Goal: Information Seeking & Learning: Learn about a topic

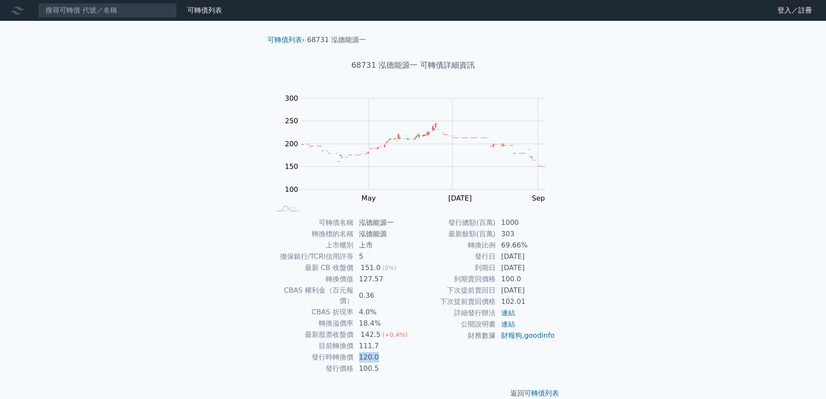
drag, startPoint x: 361, startPoint y: 346, endPoint x: 379, endPoint y: 348, distance: 18.3
click at [379, 351] on td "120.0" at bounding box center [383, 356] width 59 height 11
click at [406, 292] on td "0.36" at bounding box center [383, 296] width 59 height 22
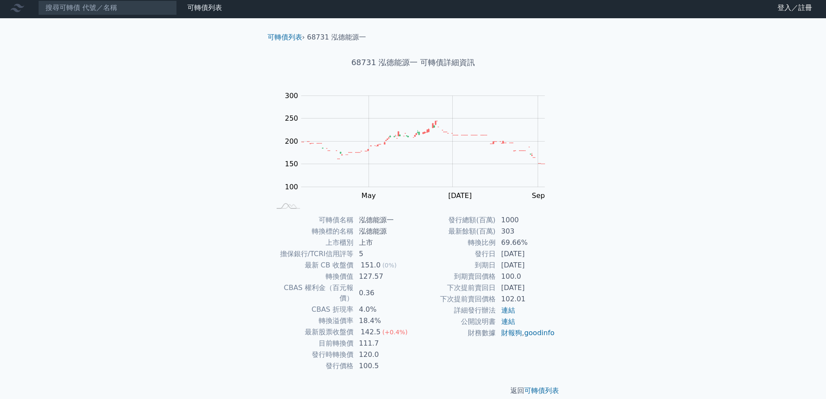
scroll to position [3, 0]
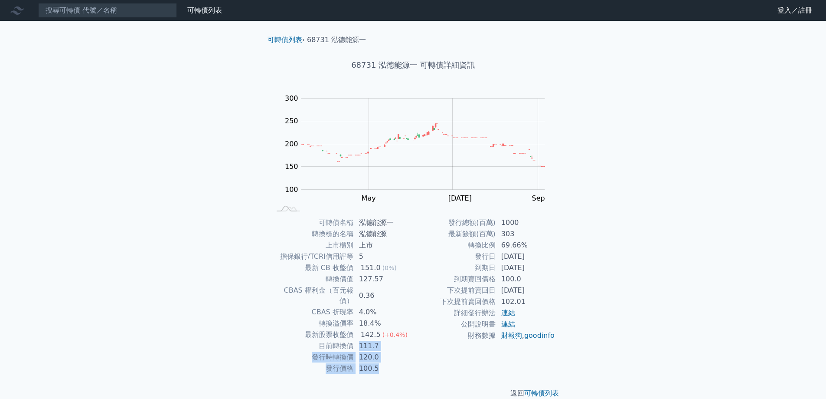
drag, startPoint x: 359, startPoint y: 336, endPoint x: 379, endPoint y: 354, distance: 27.3
click at [379, 354] on tbody "可轉債名稱 泓德能源一 轉換標的名稱 泓德能源 上市櫃別 上市 擔保銀行/TCRI信用評等 5 最新 CB 收盤價 151.0 (0%) 轉換價值 127.5…" at bounding box center [342, 295] width 142 height 157
click at [448, 357] on div "發行總額(百萬) 1000 最新餘額(百萬) 303 轉換比例 69.66% 發行日 [DATE] 到期日 [DATE] 到期賣回價格 100.0 下次提前賣…" at bounding box center [484, 295] width 142 height 157
drag, startPoint x: 504, startPoint y: 245, endPoint x: 523, endPoint y: 245, distance: 19.1
click at [523, 245] on td "69.66%" at bounding box center [525, 244] width 59 height 11
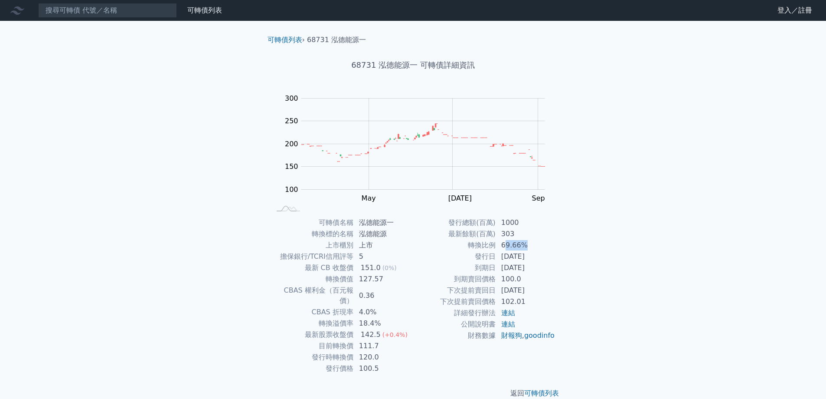
click at [533, 249] on td "69.66%" at bounding box center [525, 244] width 59 height 11
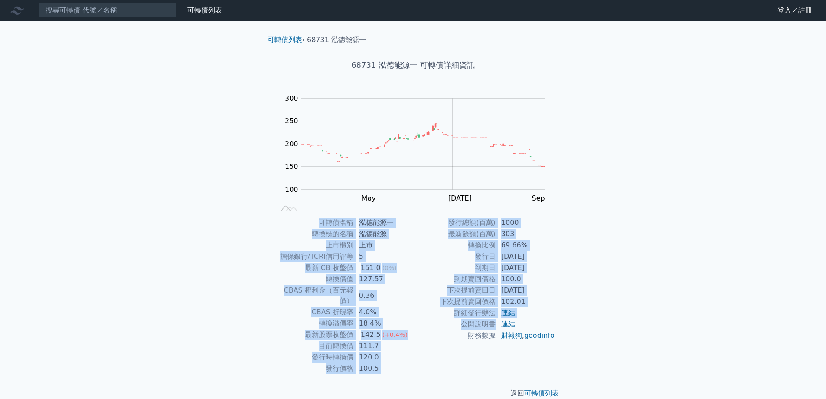
drag, startPoint x: 319, startPoint y: 220, endPoint x: 500, endPoint y: 329, distance: 210.6
click at [500, 329] on div "可轉債名稱 泓德能源一 轉換標的名稱 泓德能源 上市櫃別 上市 擔保銀行/TCRI信用評等 5 最新 CB 收盤價 151.0 (0%) 轉換價值 127.5…" at bounding box center [413, 295] width 305 height 157
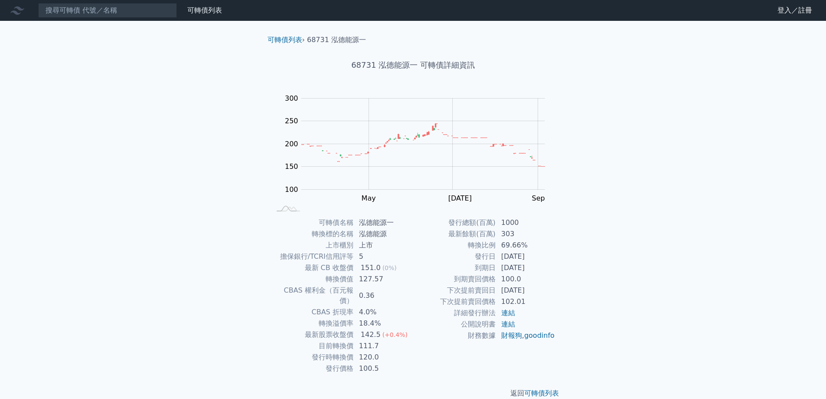
click at [598, 302] on div "可轉債列表 財務數據 可轉債列表 財務數據 登入／註冊 登入／註冊 可轉債列表 › 68731 泓德能源一 68731 泓德能源一 可轉債詳細資訊 Zoom …" at bounding box center [413, 206] width 826 height 412
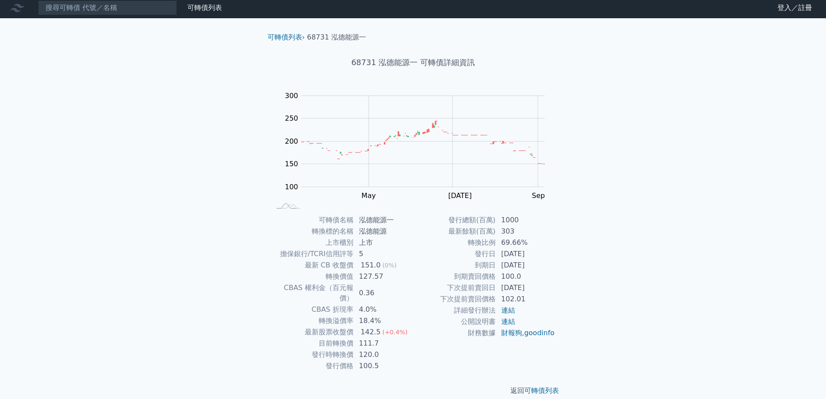
scroll to position [3, 0]
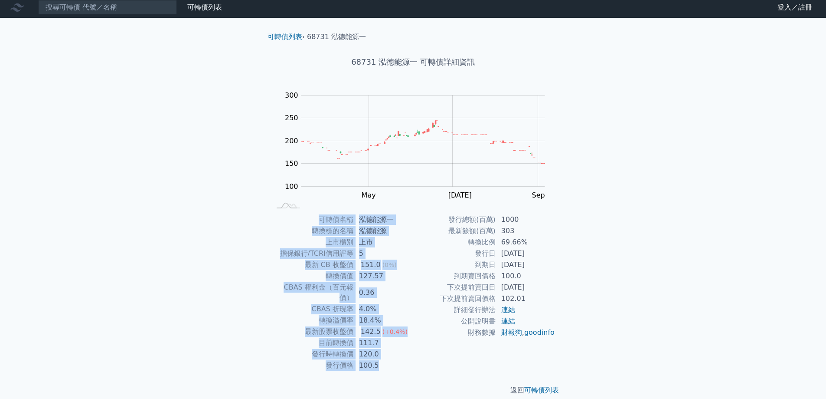
drag, startPoint x: 315, startPoint y: 217, endPoint x: 382, endPoint y: 359, distance: 157.0
click at [382, 359] on tbody "可轉債名稱 泓德能源一 轉換標的名稱 泓德能源 上市櫃別 上市 擔保銀行/TCRI信用評等 5 最新 CB 收盤價 151.0 (0%) 轉換價值 127.5…" at bounding box center [342, 292] width 142 height 157
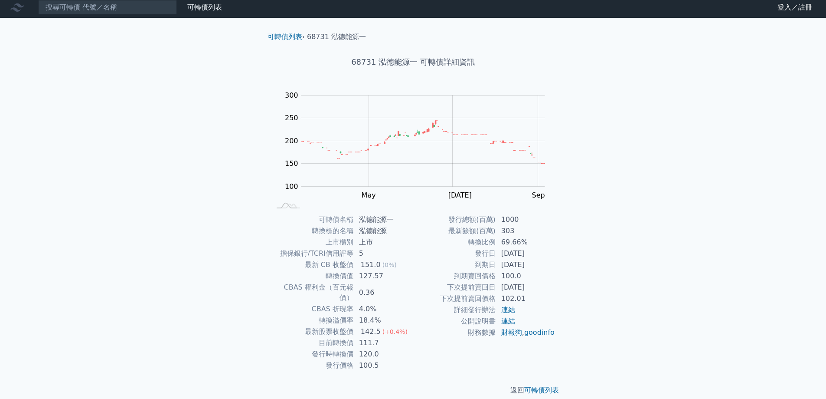
click at [422, 354] on div "發行總額(百萬) 1000 最新餘額(百萬) 303 轉換比例 69.66% 發行日 [DATE] 到期日 [DATE] 到期賣回價格 100.0 下次提前賣…" at bounding box center [484, 292] width 142 height 157
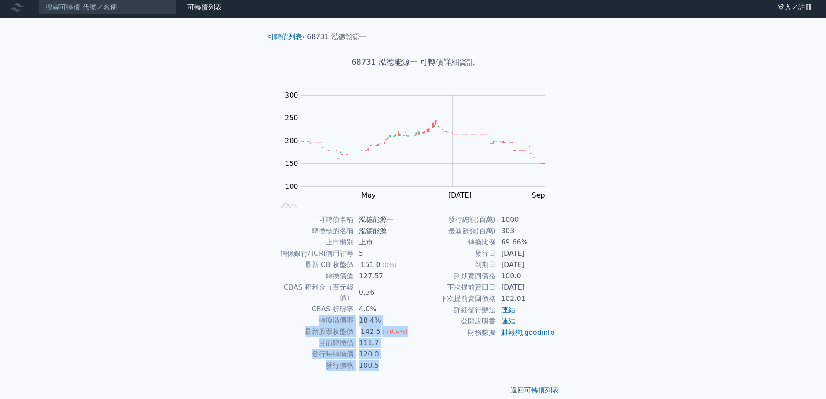
drag, startPoint x: 320, startPoint y: 310, endPoint x: 376, endPoint y: 354, distance: 71.6
click at [376, 354] on tbody "可轉債名稱 泓德能源一 轉換標的名稱 泓德能源 上市櫃別 上市 擔保銀行/TCRI信用評等 5 最新 CB 收盤價 151.0 (0%) 轉換價值 127.5…" at bounding box center [342, 292] width 142 height 157
click at [387, 360] on td "100.5" at bounding box center [383, 365] width 59 height 11
drag, startPoint x: 338, startPoint y: 344, endPoint x: 434, endPoint y: 339, distance: 96.0
click at [382, 359] on tbody "可轉債名稱 泓德能源一 轉換標的名稱 泓德能源 上市櫃別 上市 擔保銀行/TCRI信用評等 5 最新 CB 收盤價 151.0 (0%) 轉換價值 127.5…" at bounding box center [342, 292] width 142 height 157
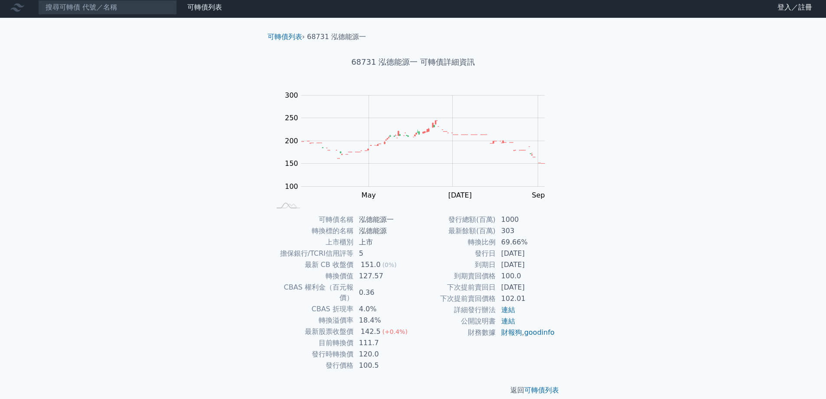
click at [434, 338] on td "財務數據" at bounding box center [454, 332] width 83 height 11
